Goal: Transaction & Acquisition: Subscribe to service/newsletter

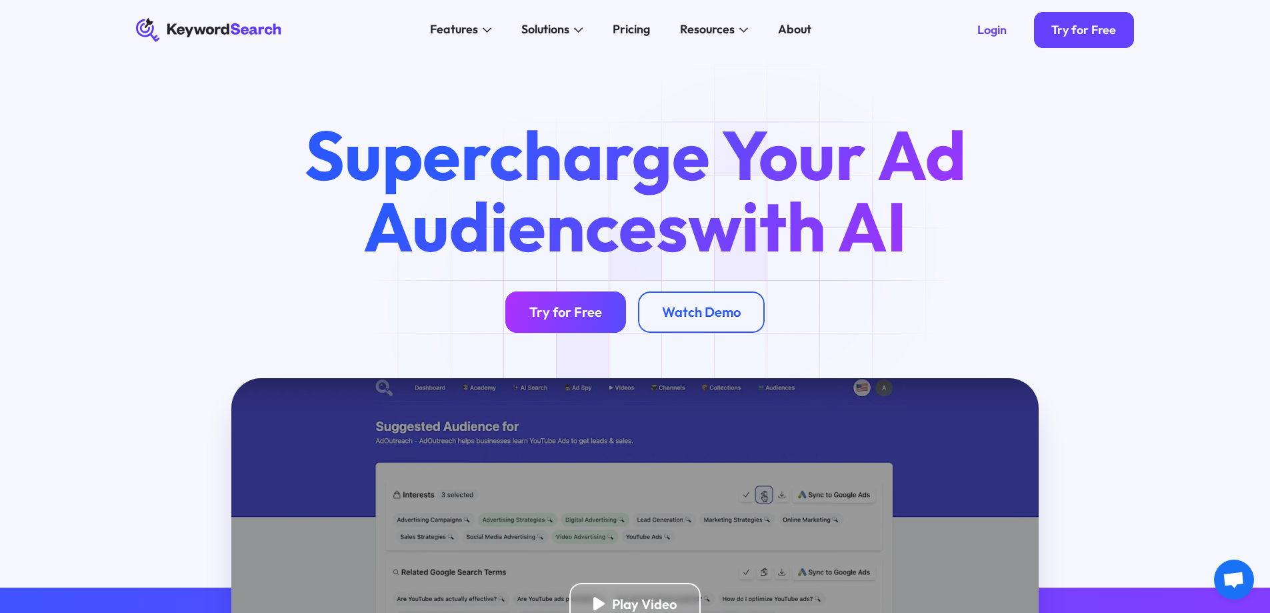
click at [571, 310] on div "Try for Free" at bounding box center [565, 311] width 73 height 17
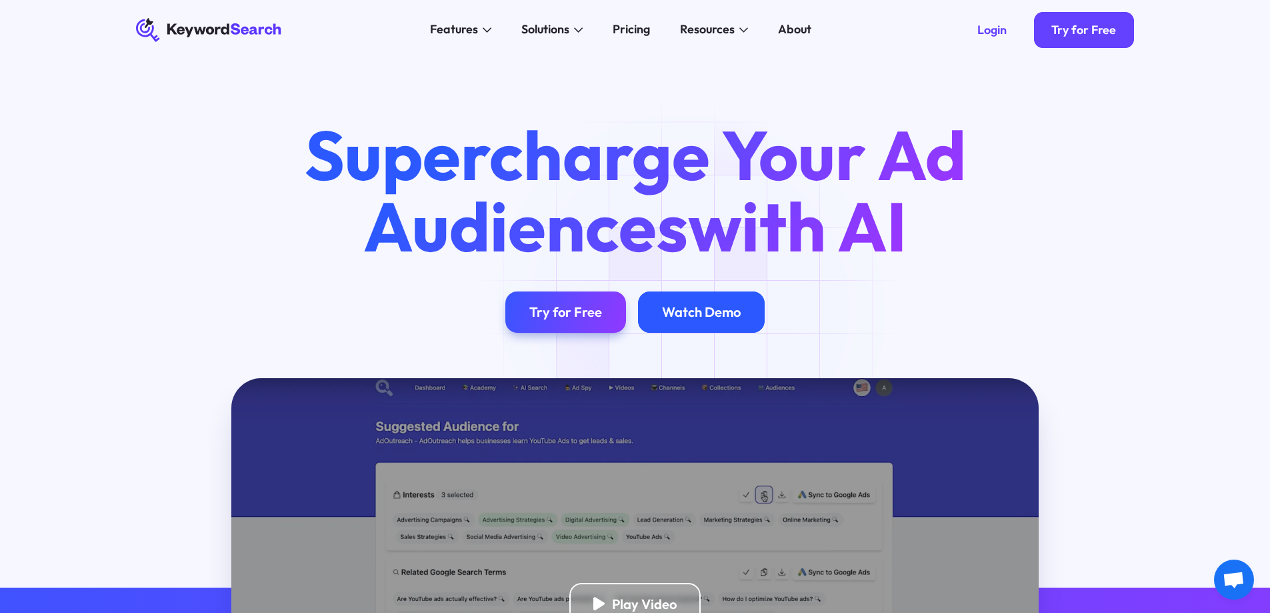
click at [711, 313] on div "Watch Demo" at bounding box center [701, 311] width 79 height 17
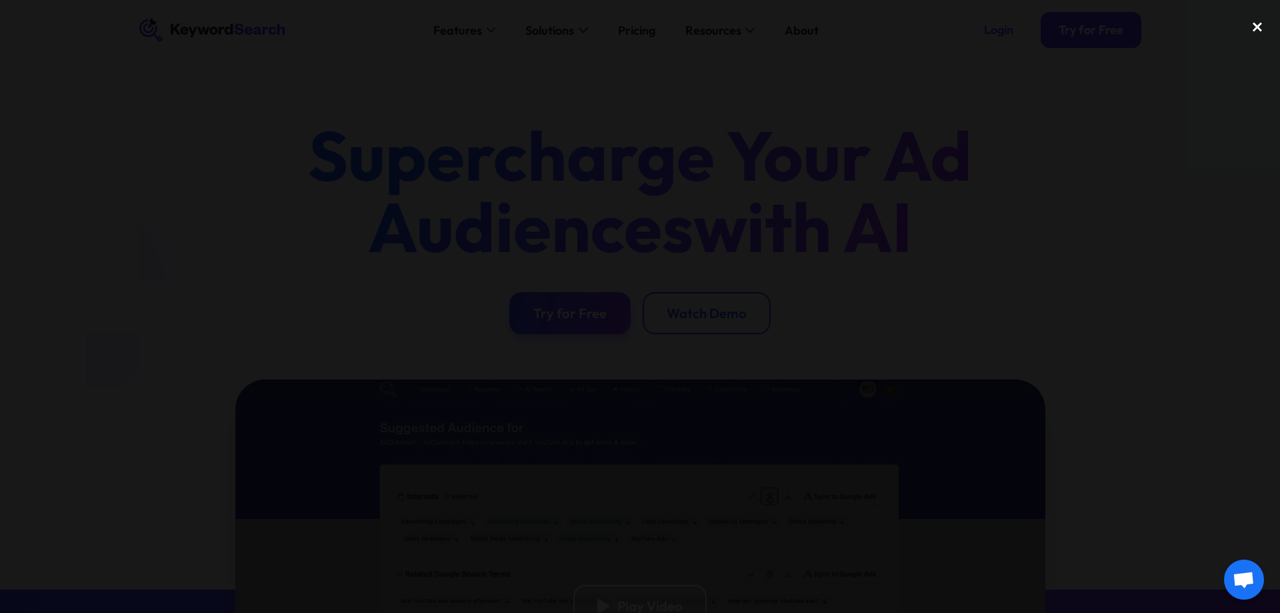
click at [1257, 25] on div "close lightbox" at bounding box center [1256, 26] width 45 height 29
